Goal: Information Seeking & Learning: Learn about a topic

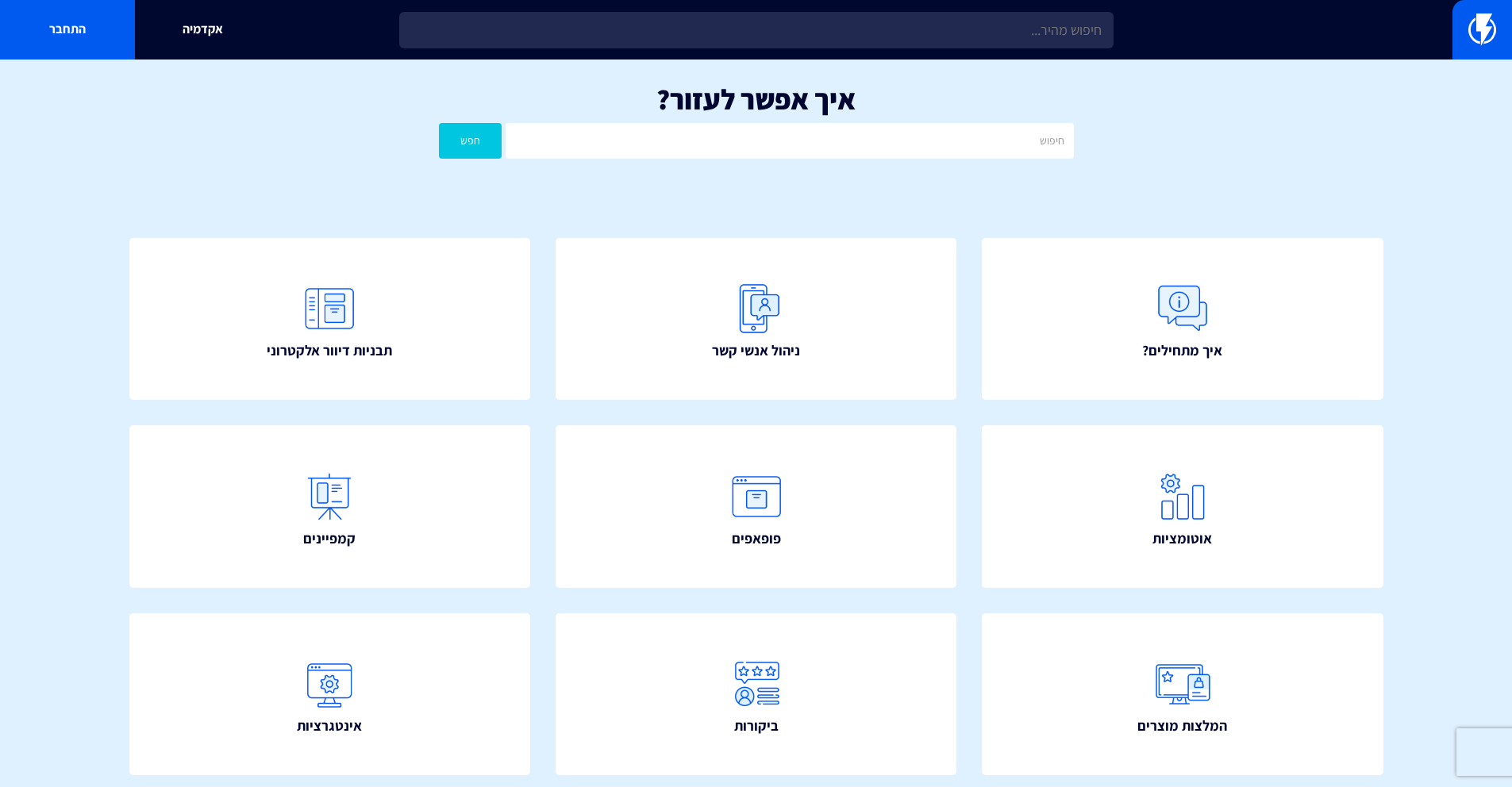
type input "ד"
type input "פרופיל"
click at [439, 123] on button "חפש" at bounding box center [470, 141] width 63 height 36
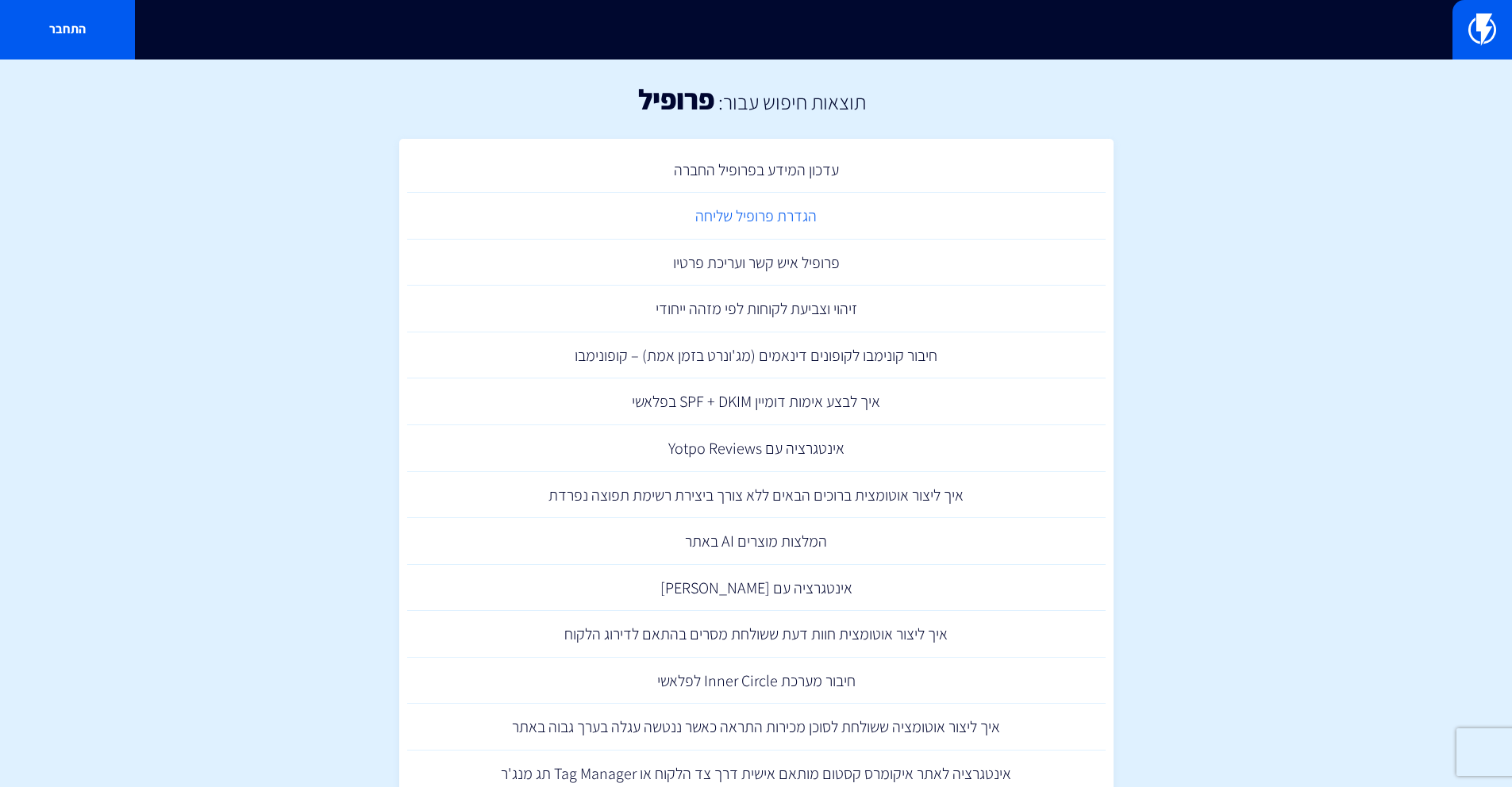
click at [701, 213] on link "הגדרת פרופיל שליחה" at bounding box center [756, 216] width 699 height 47
